Goal: Task Accomplishment & Management: Manage account settings

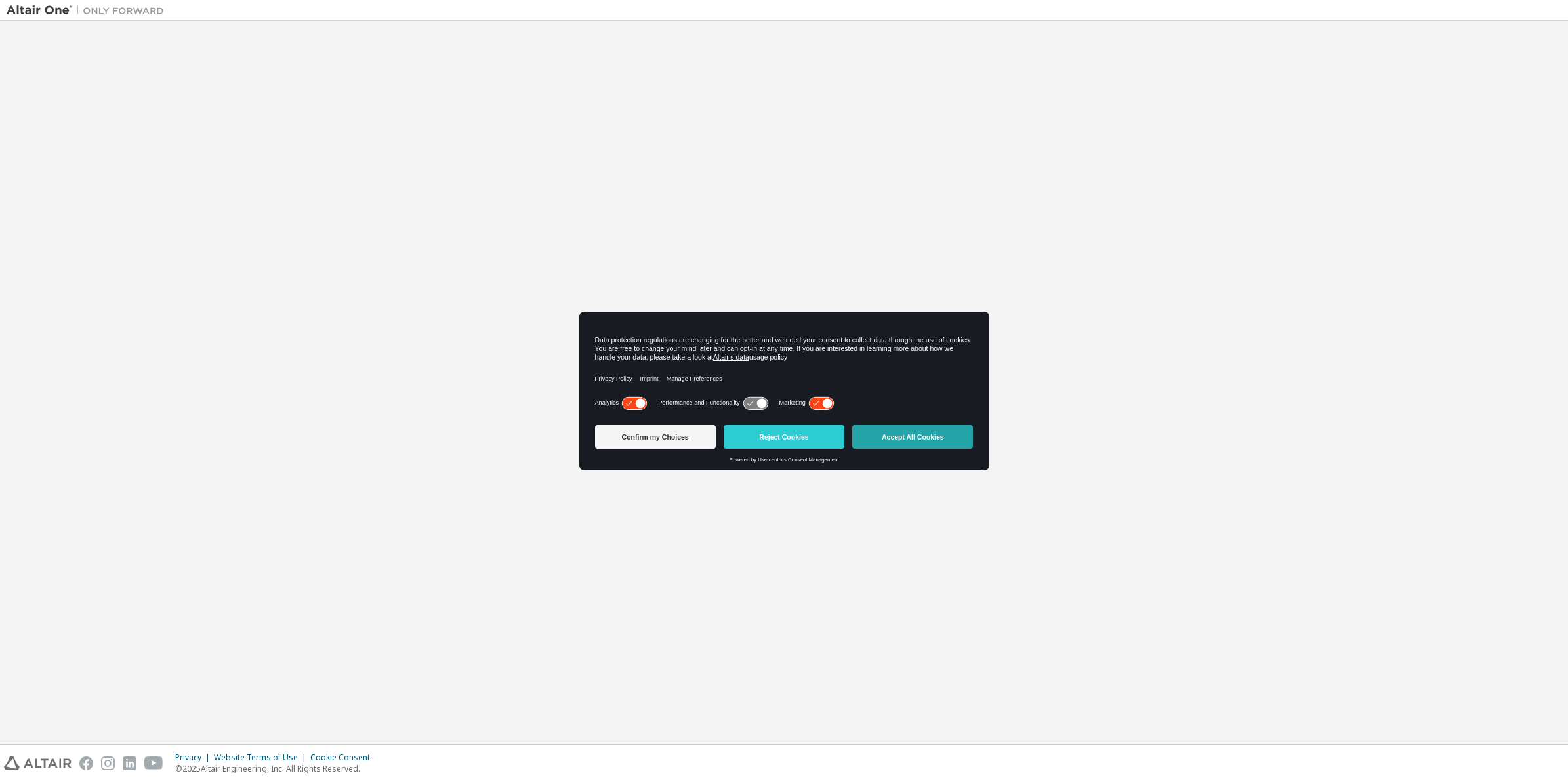
click at [940, 425] on button "Accept All Cookies" at bounding box center [912, 437] width 121 height 24
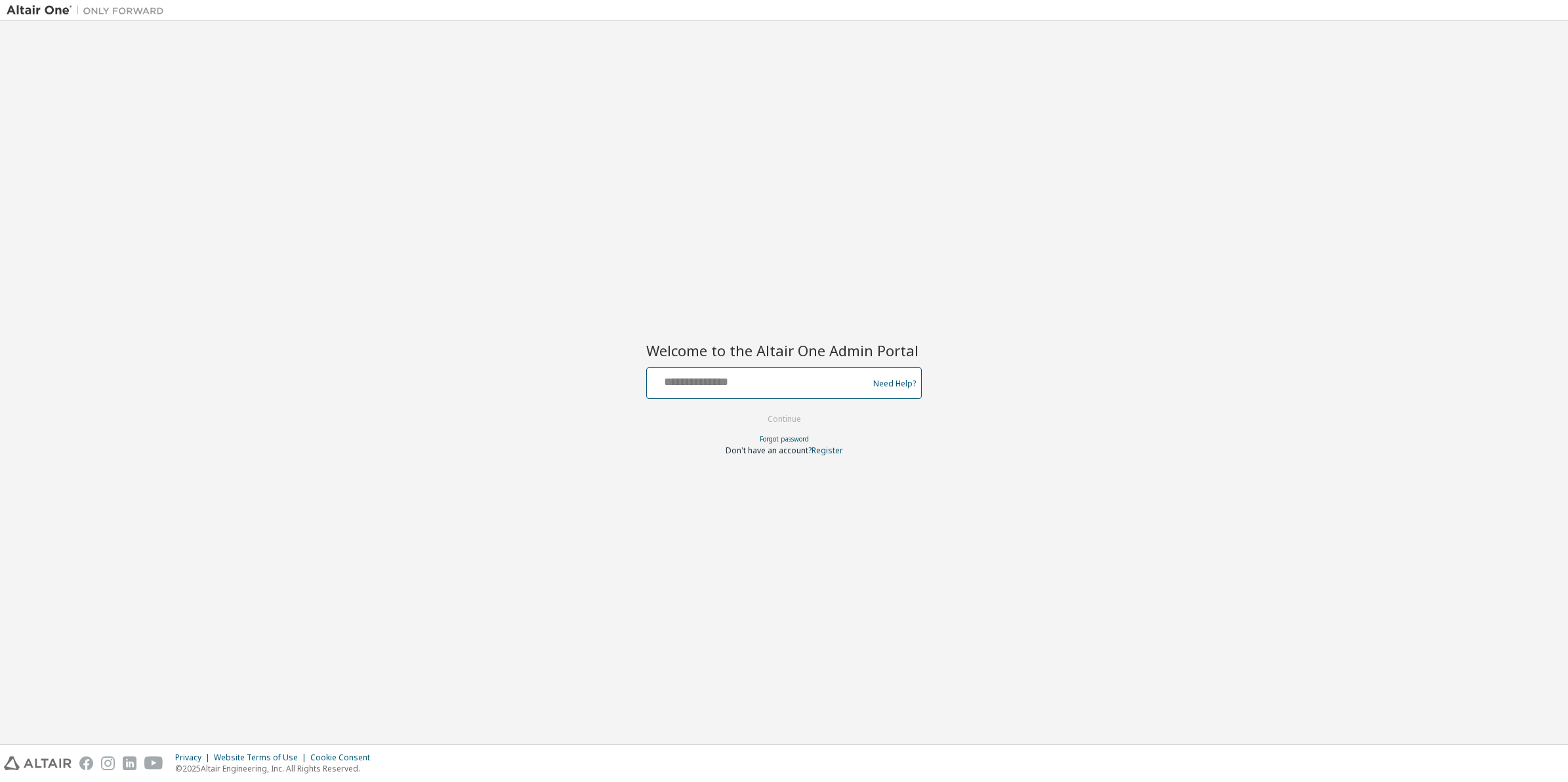
click at [727, 379] on input "text" at bounding box center [760, 380] width 215 height 19
paste input "**********"
type input "**********"
click at [797, 412] on button "Continue" at bounding box center [784, 419] width 61 height 20
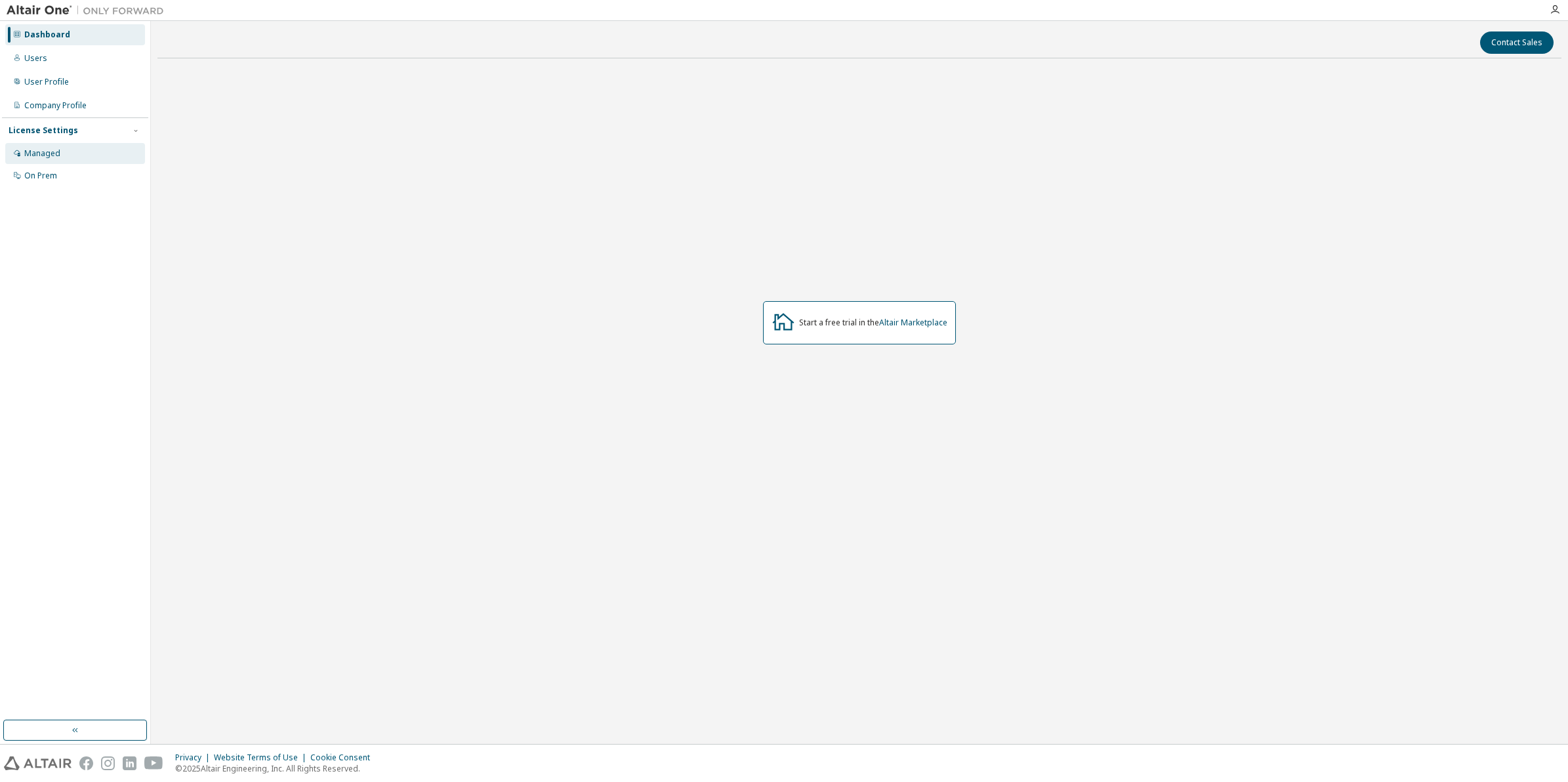
click at [67, 159] on div "Managed" at bounding box center [75, 153] width 140 height 21
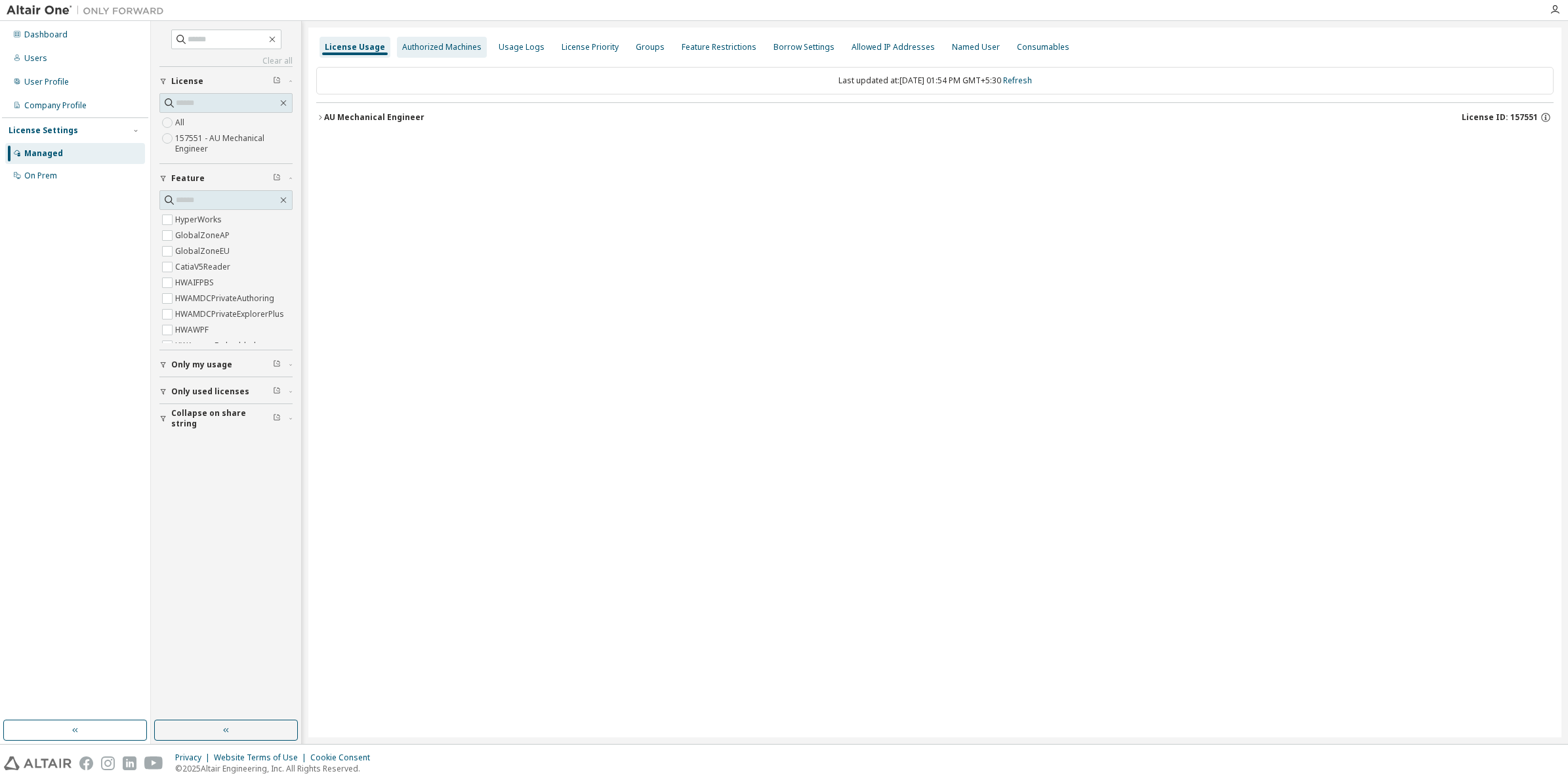
click at [457, 51] on div "Authorized Machines" at bounding box center [442, 47] width 80 height 11
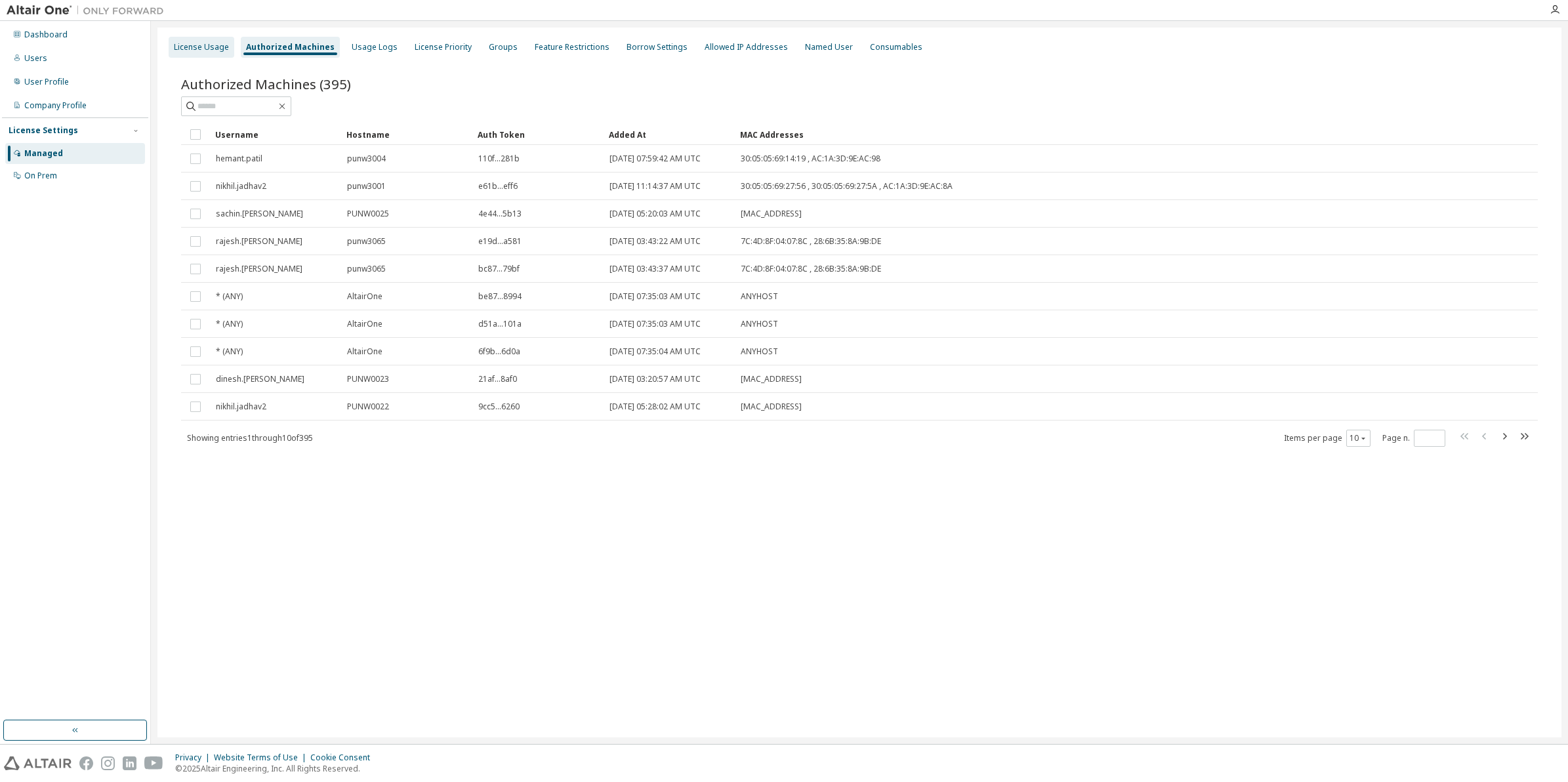
click at [194, 42] on div "License Usage" at bounding box center [202, 47] width 55 height 11
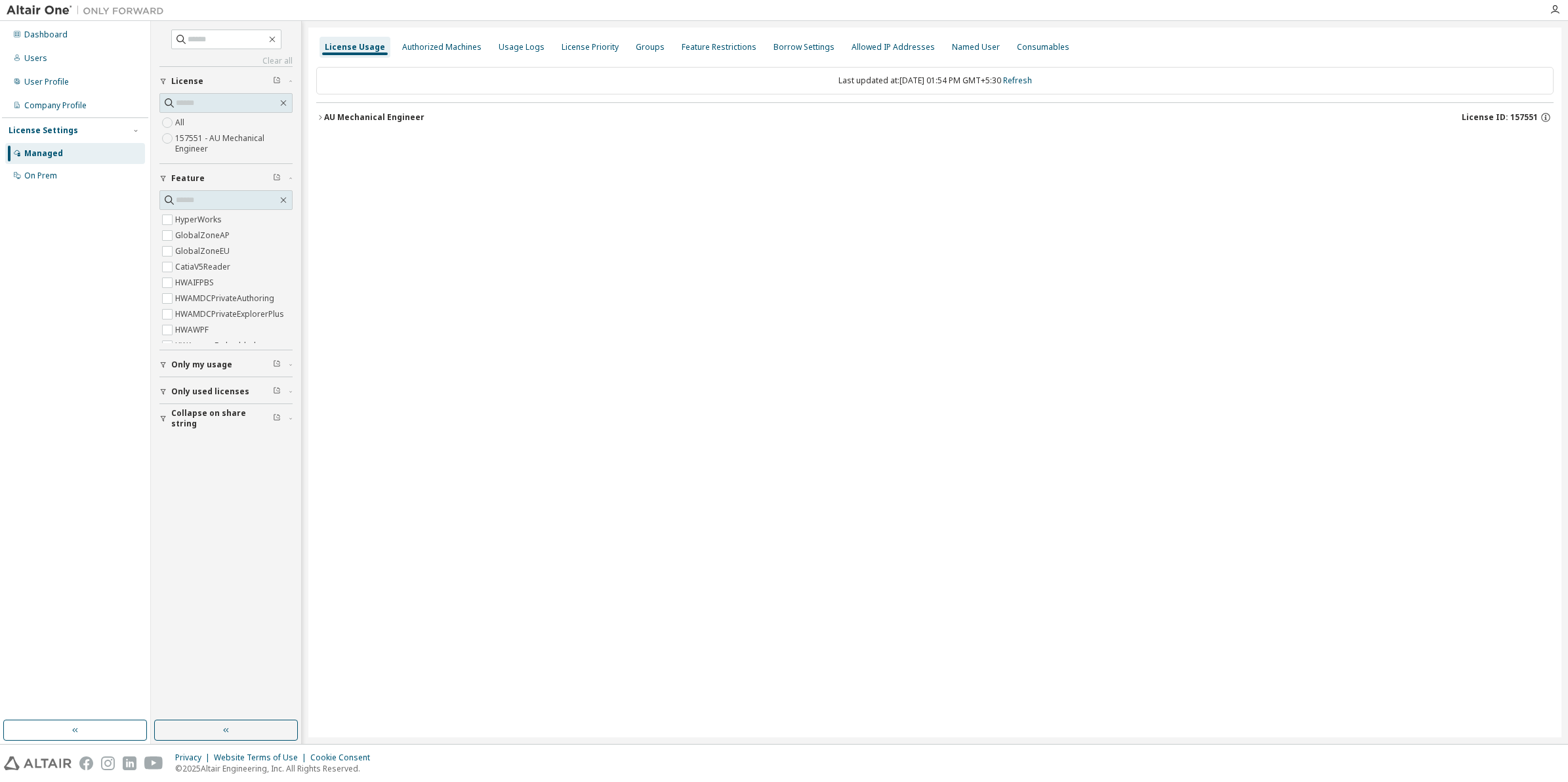
click at [315, 122] on div "License Usage Authorized Machines Usage Logs License Priority Groups Feature Re…" at bounding box center [934, 383] width 1253 height 710
click at [318, 117] on icon "button" at bounding box center [320, 117] width 8 height 8
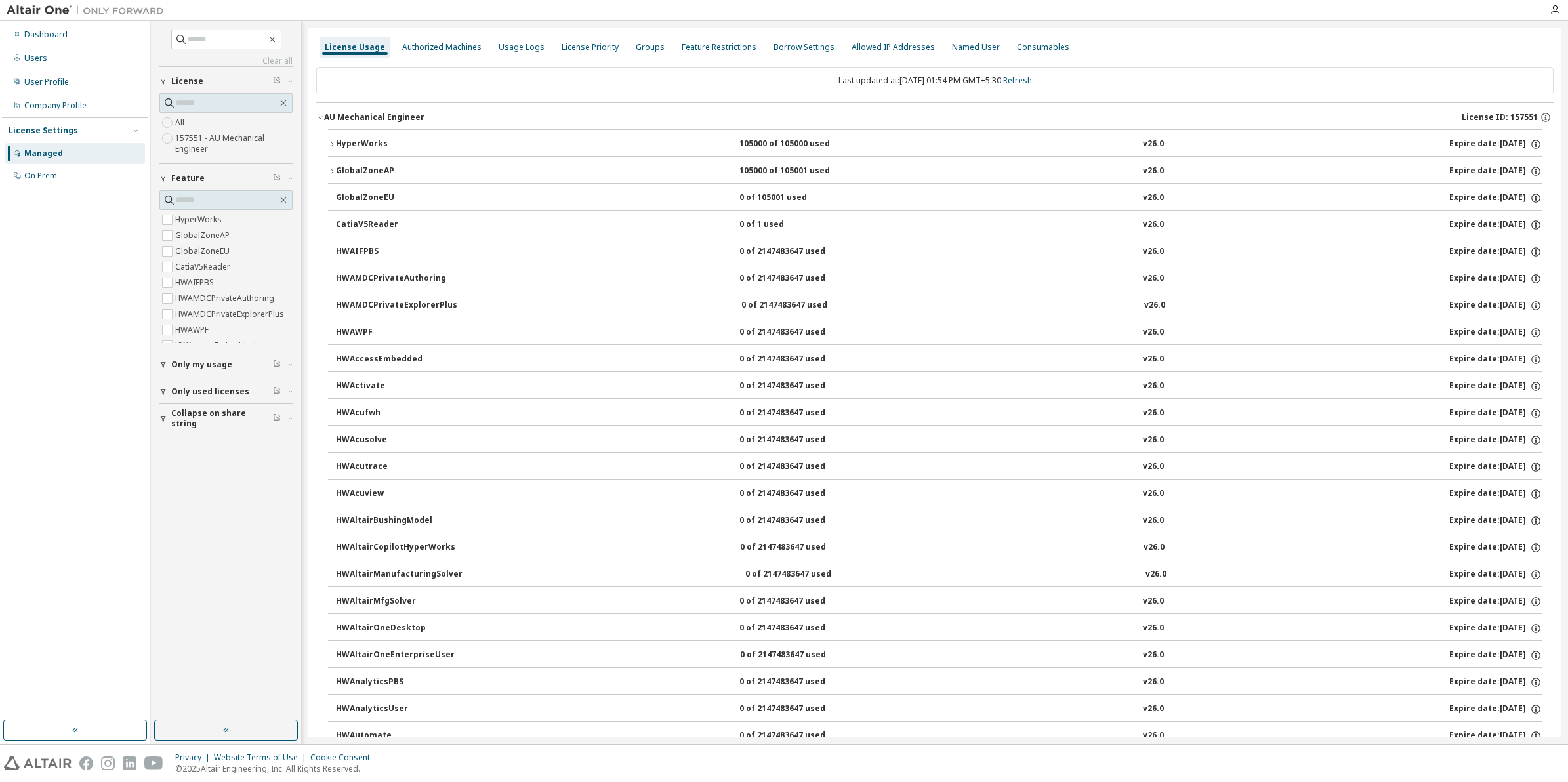
click at [331, 144] on icon "button" at bounding box center [332, 144] width 8 height 8
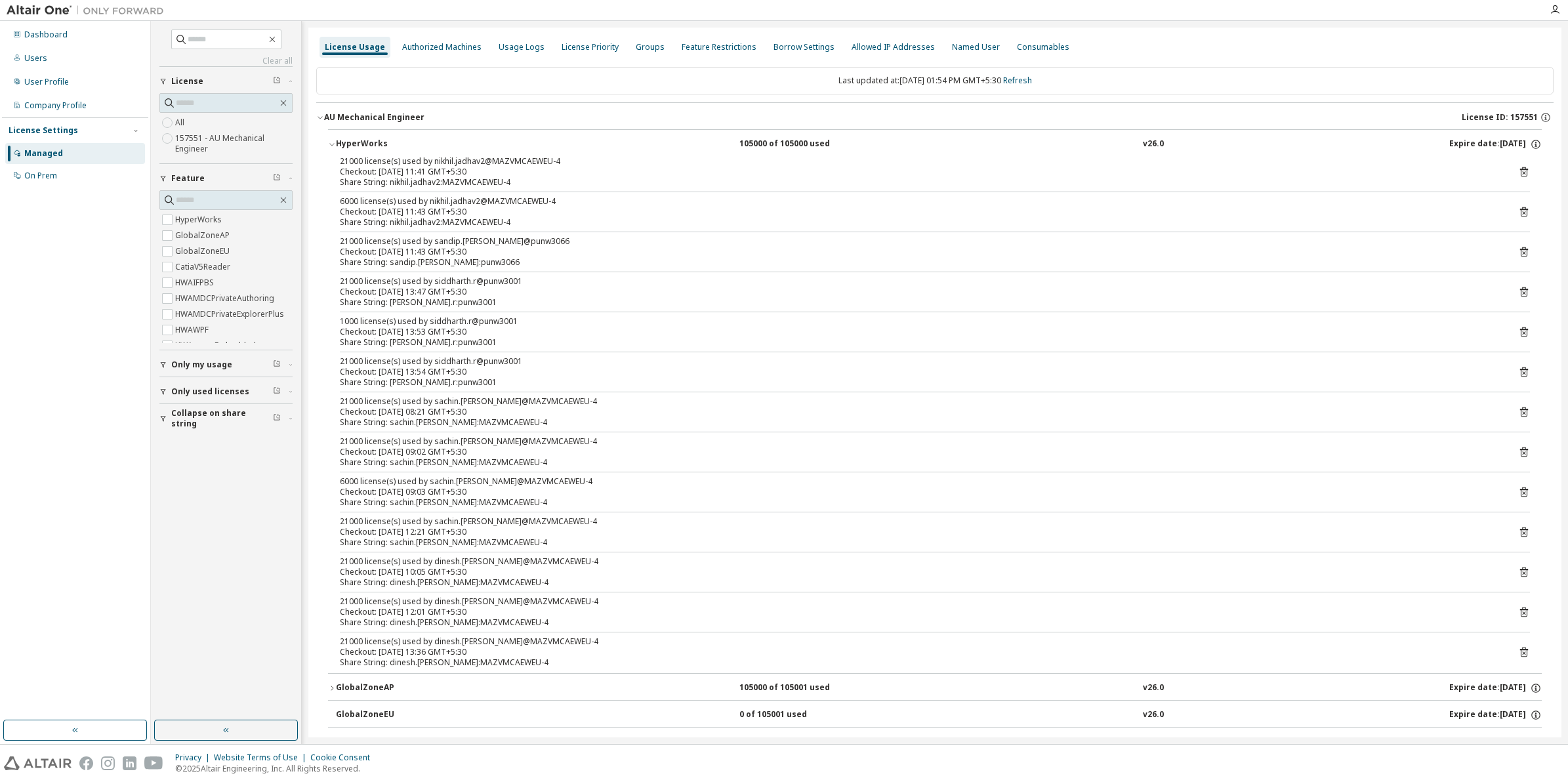
click at [1519, 176] on icon at bounding box center [1524, 172] width 12 height 12
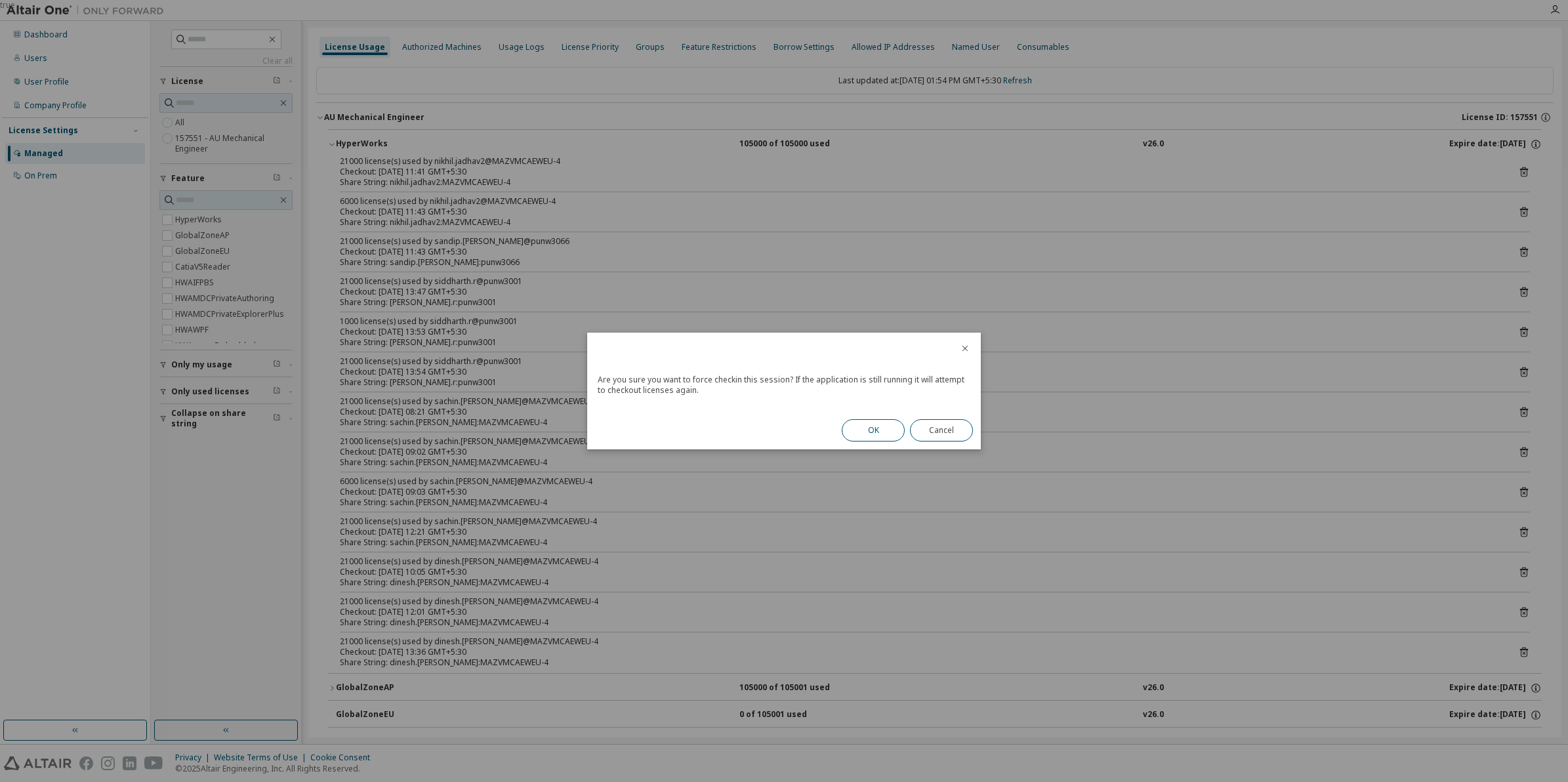
click at [868, 433] on button "OK" at bounding box center [873, 430] width 63 height 22
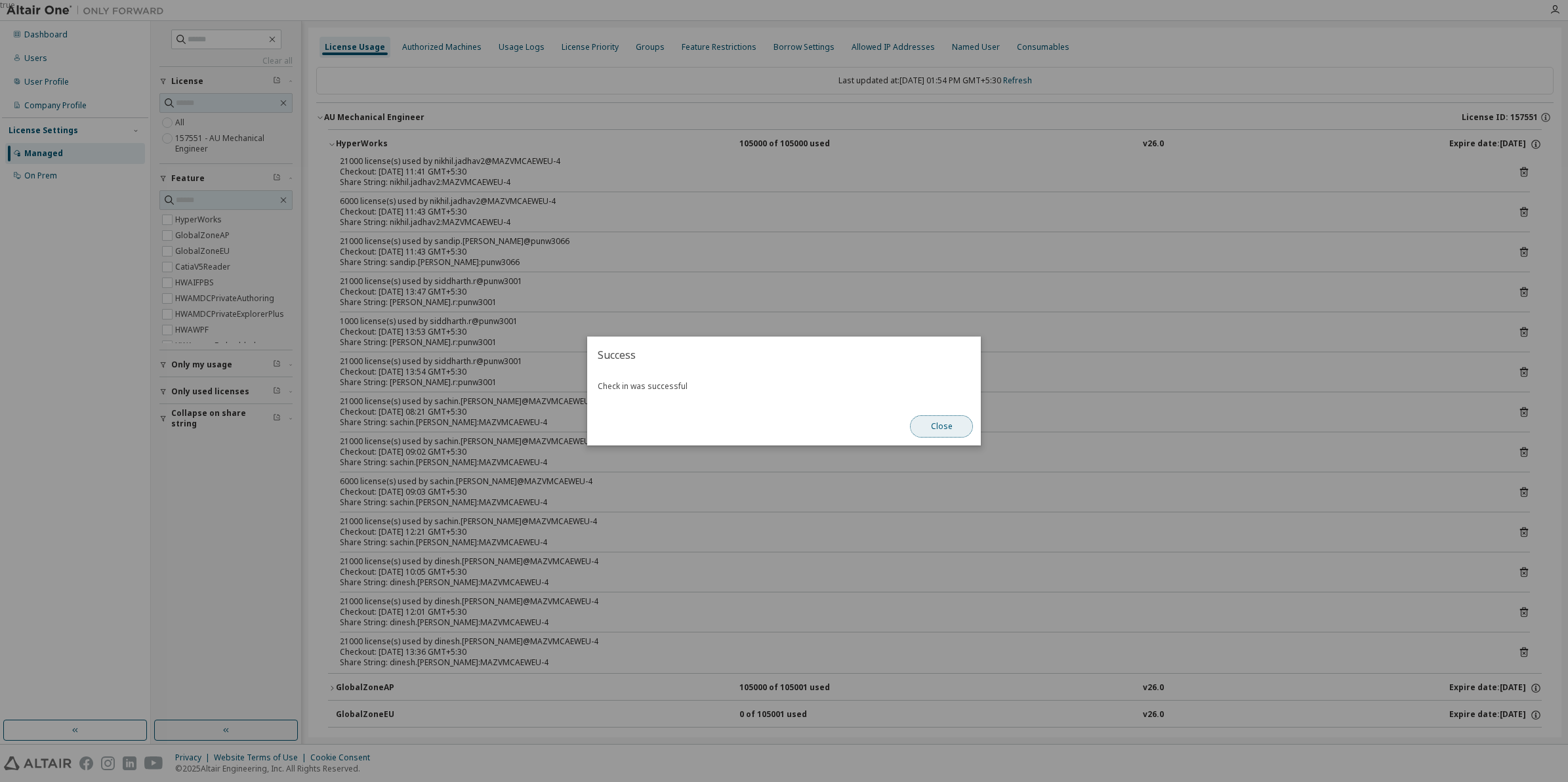
click at [958, 423] on button "Close" at bounding box center [941, 426] width 63 height 22
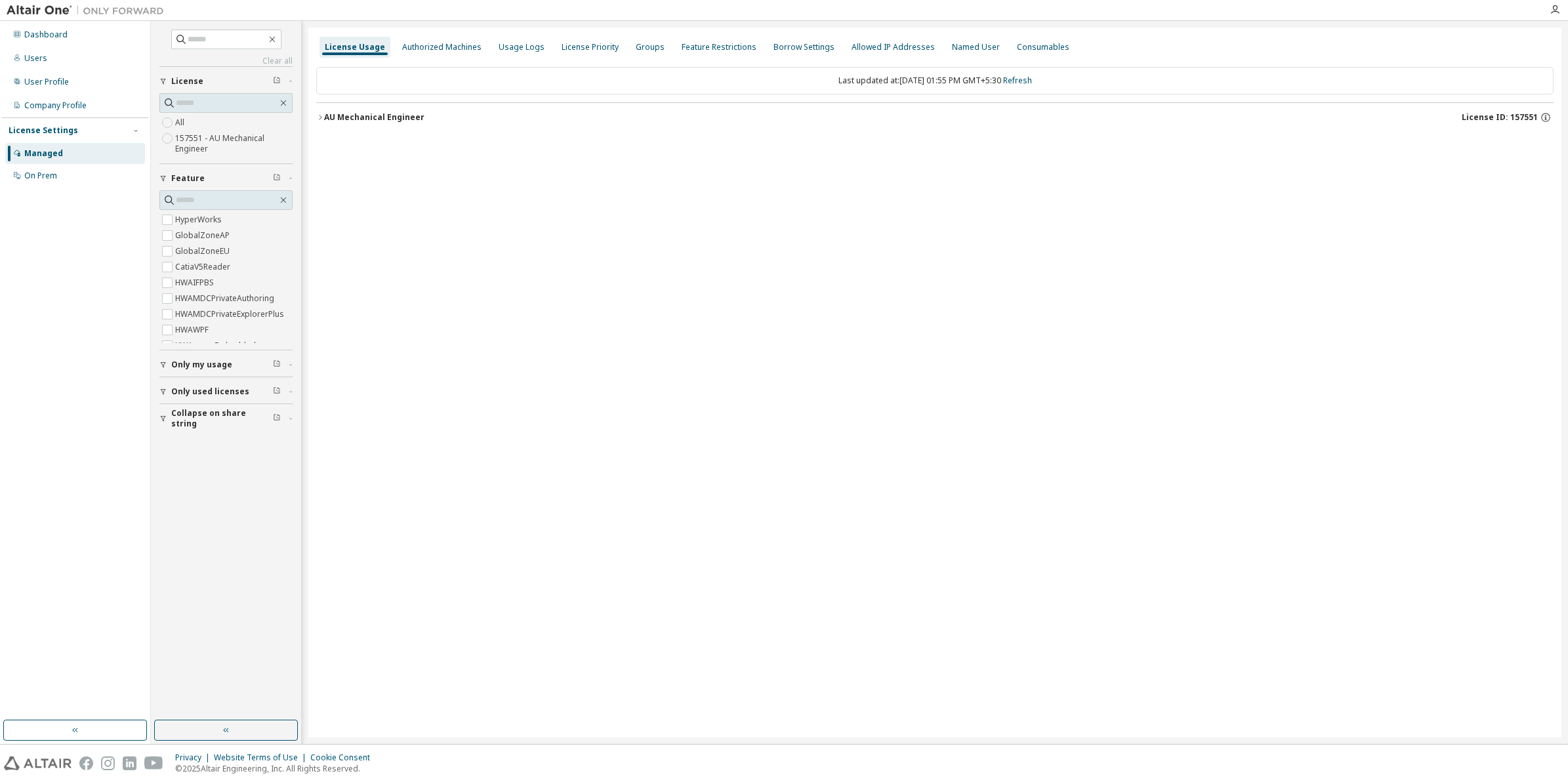
click at [323, 117] on icon "button" at bounding box center [320, 117] width 8 height 8
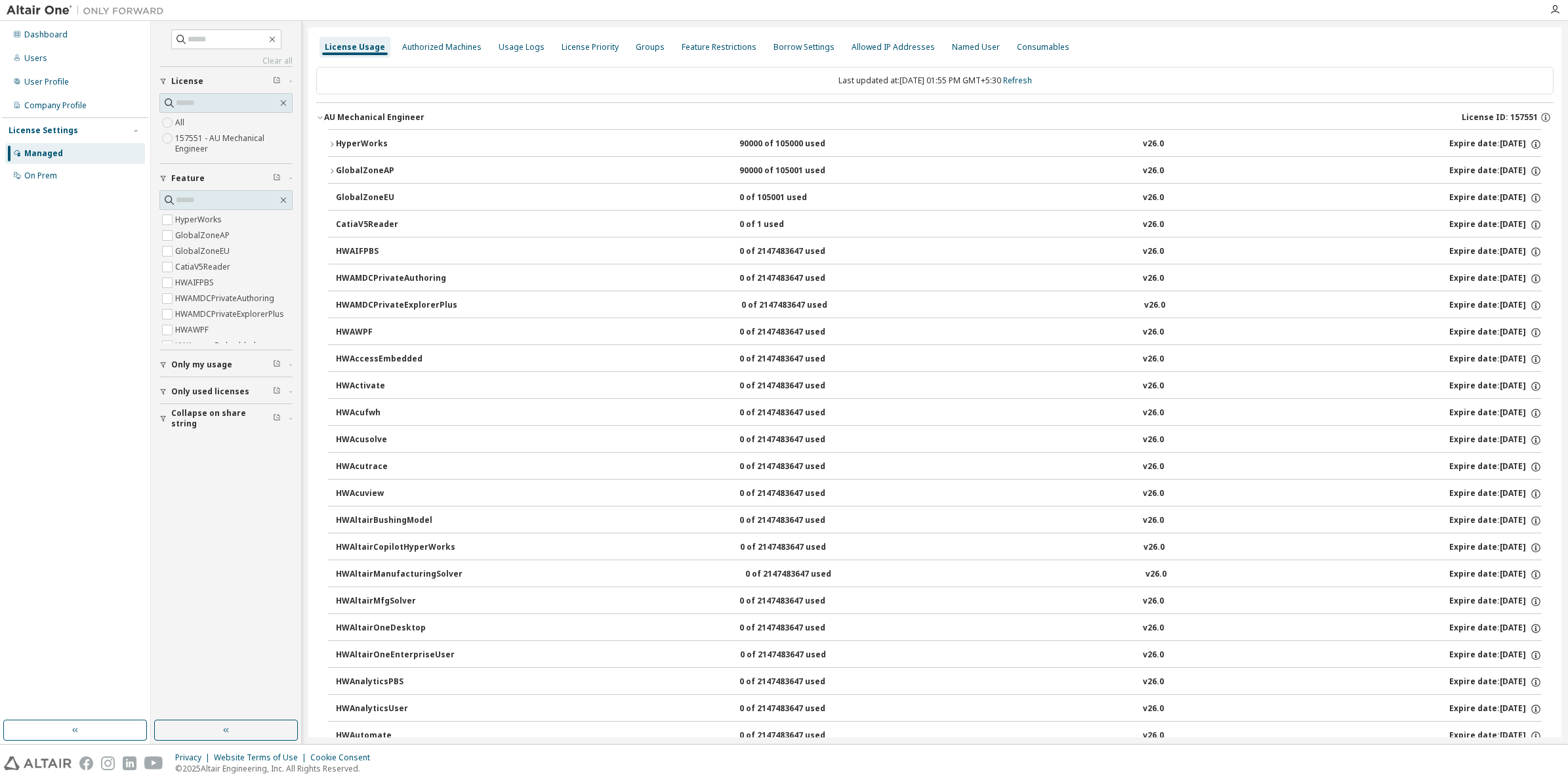
click at [333, 143] on icon "button" at bounding box center [332, 144] width 8 height 8
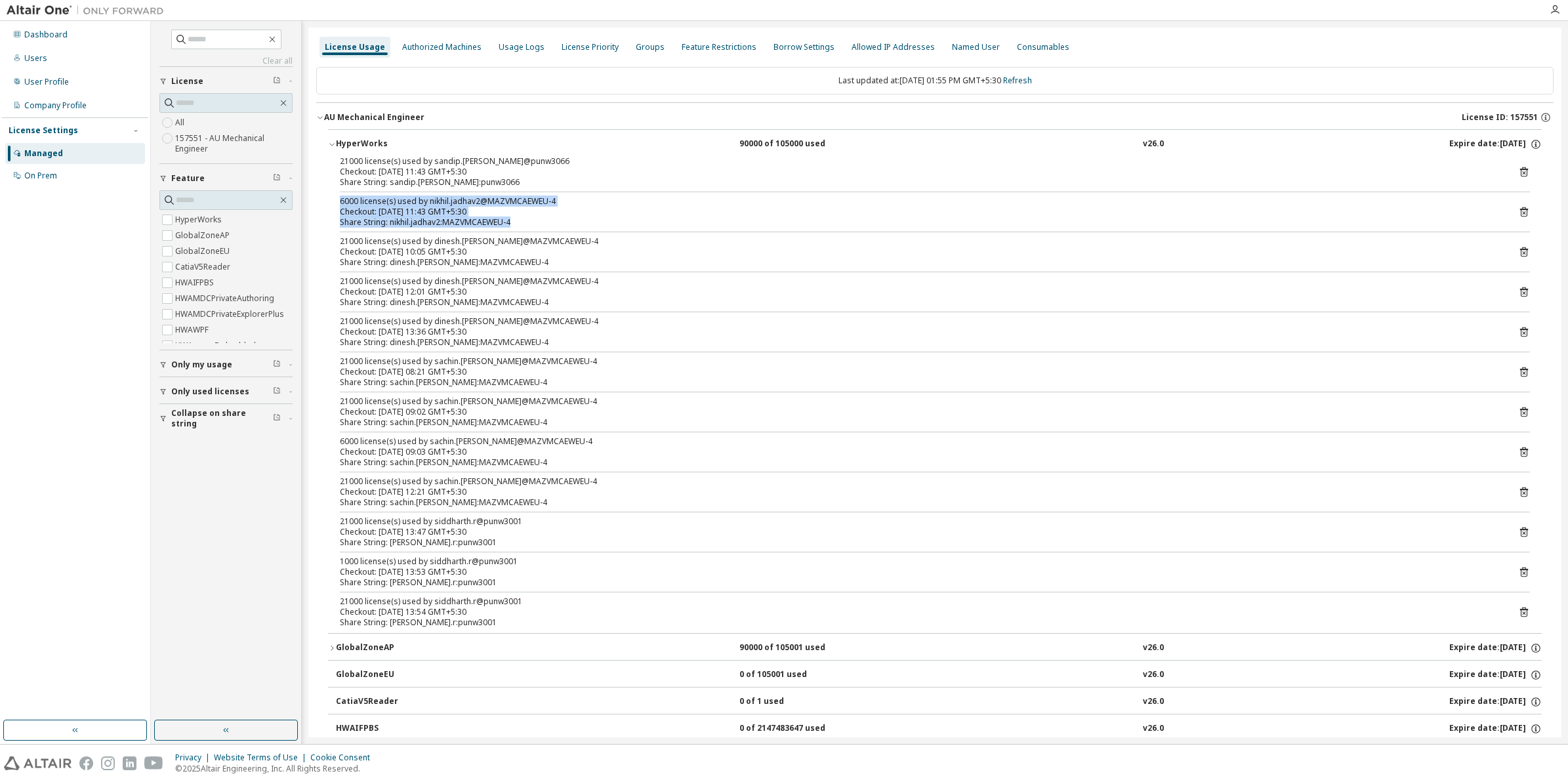
drag, startPoint x: 341, startPoint y: 204, endPoint x: 515, endPoint y: 217, distance: 174.5
click at [515, 217] on div "6000 license(s) used by nikhil.jadhav2@MAZVMCAEWEU-4 Checkout: 2025-10-08 11:43…" at bounding box center [919, 212] width 1158 height 32
copy div "6000 license(s) used by nikhil.jadhav2@MAZVMCAEWEU-4 Checkout: 2025-10-08 11:43…"
click at [1522, 211] on icon at bounding box center [1524, 212] width 12 height 12
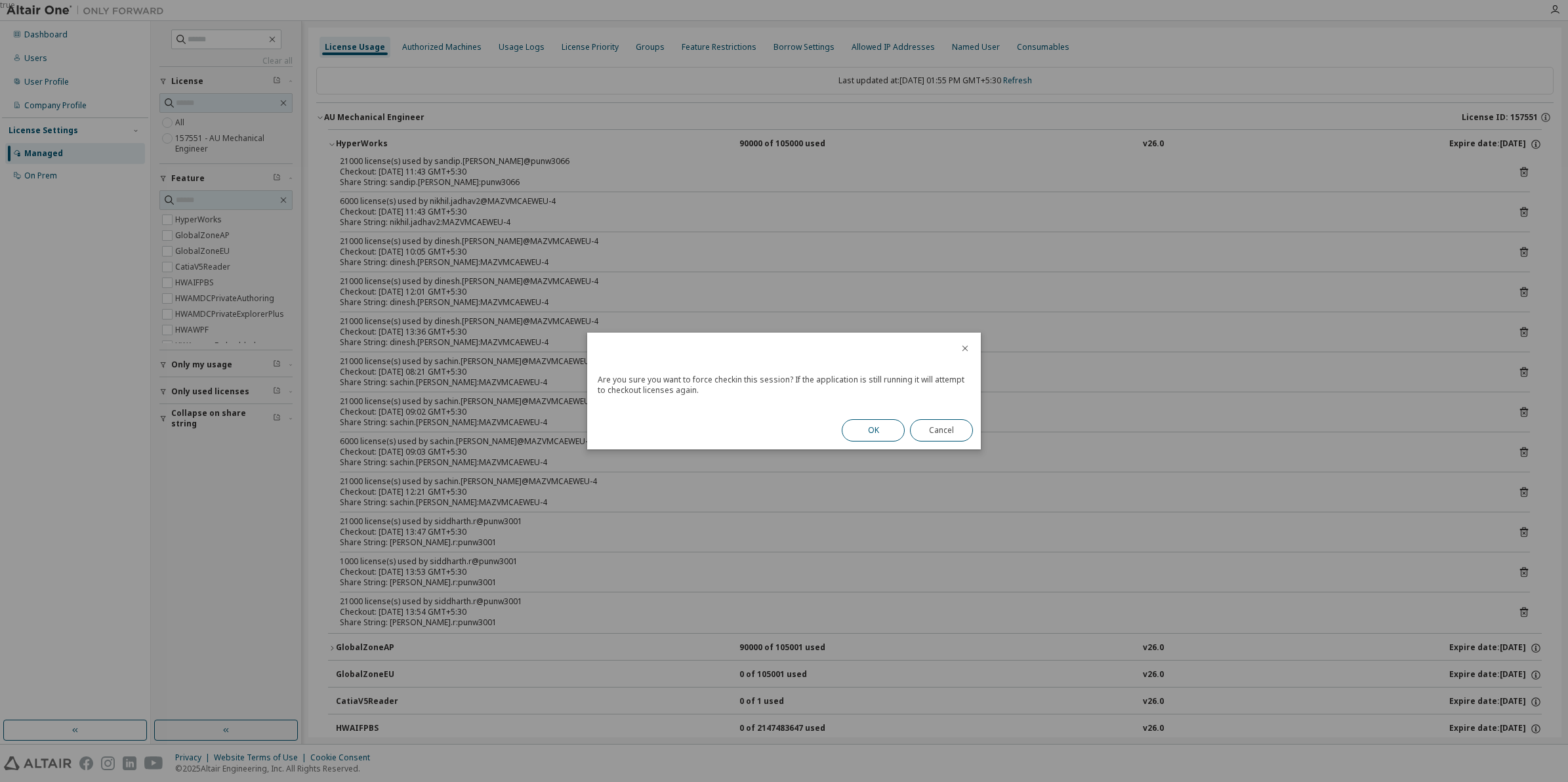
click at [868, 430] on button "OK" at bounding box center [873, 430] width 63 height 22
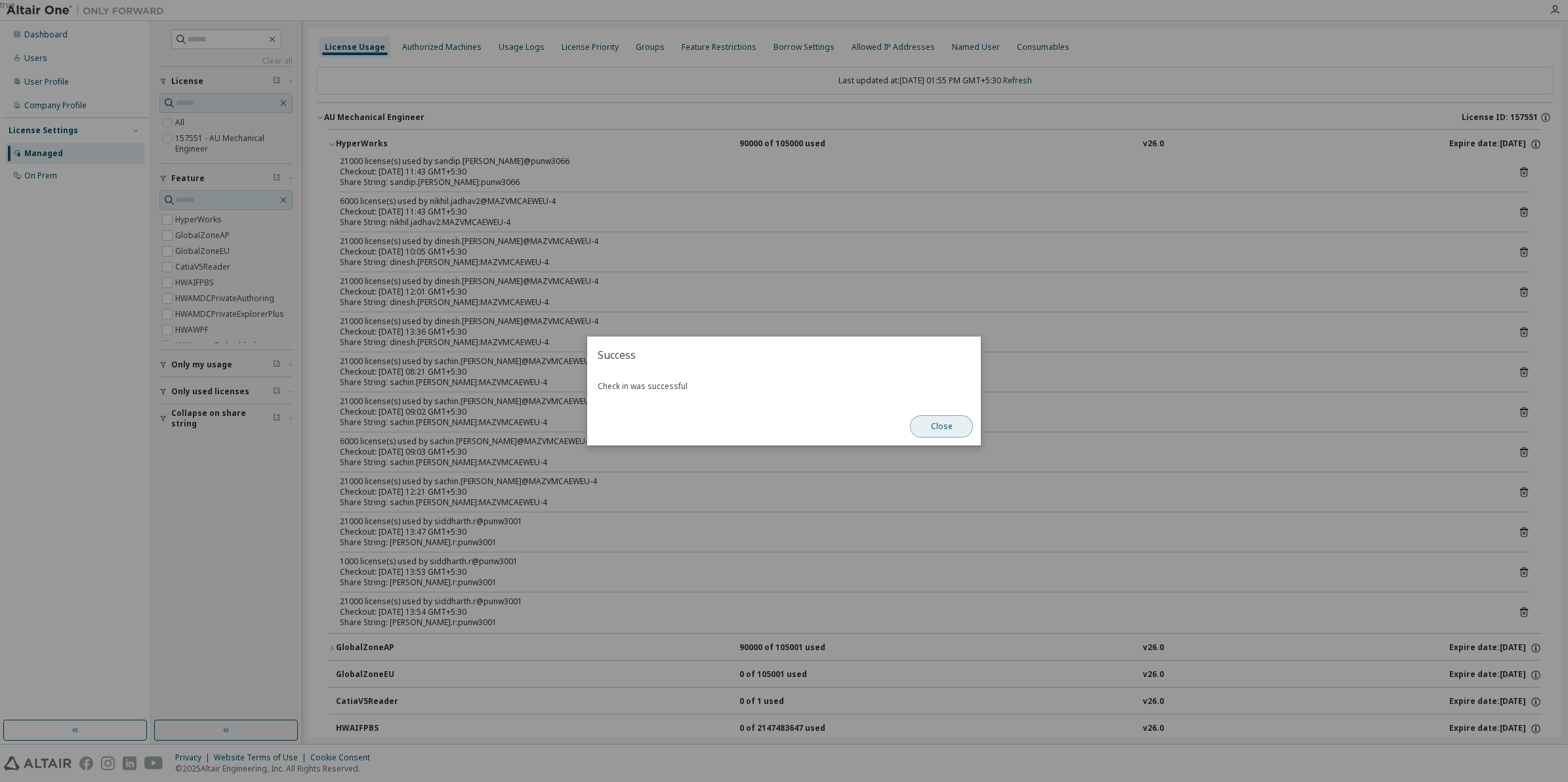
click at [943, 428] on button "Close" at bounding box center [941, 426] width 63 height 22
